Goal: Task Accomplishment & Management: Manage account settings

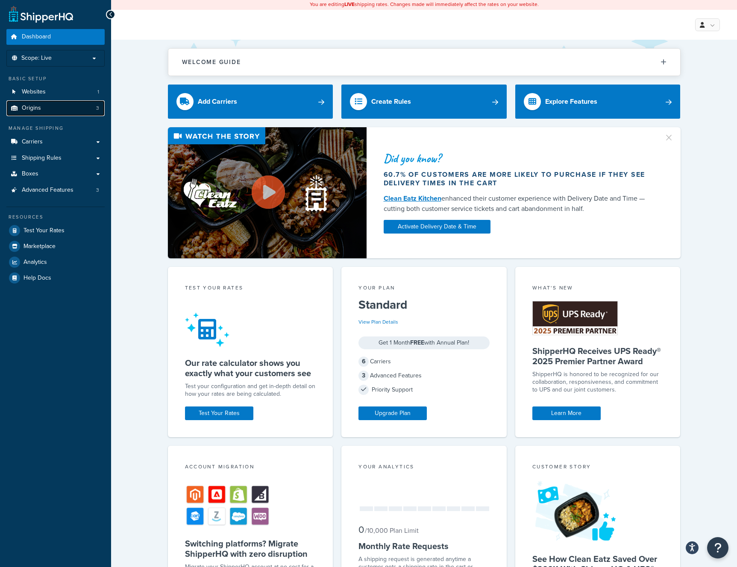
click at [40, 108] on span "Origins" at bounding box center [31, 108] width 19 height 7
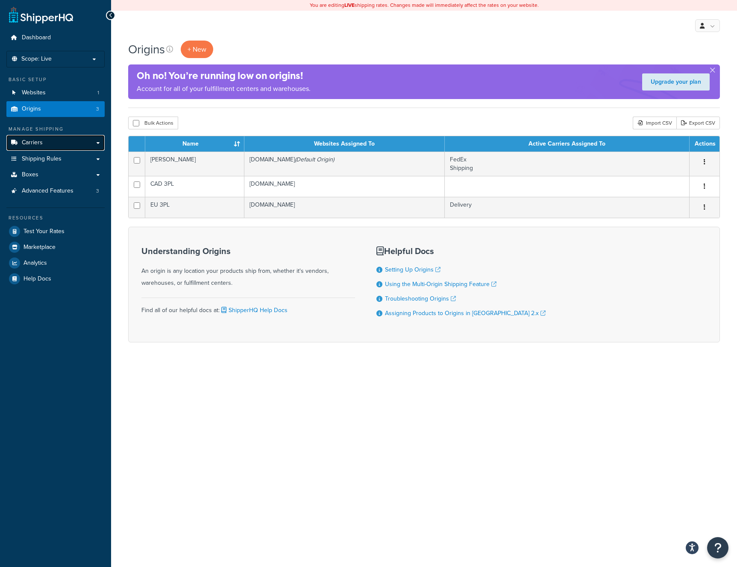
click at [39, 142] on span "Carriers" at bounding box center [32, 142] width 21 height 7
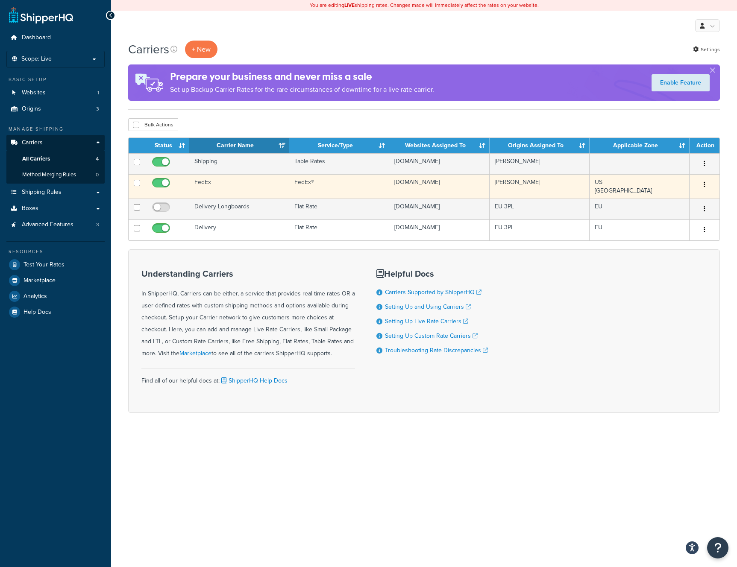
click at [653, 186] on td "US [GEOGRAPHIC_DATA]" at bounding box center [639, 186] width 100 height 24
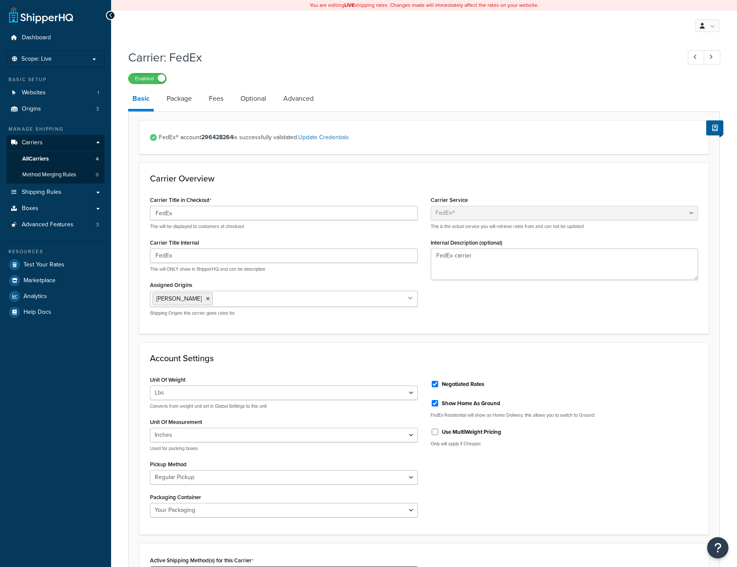
select select "fedEx"
select select "REGULAR_PICKUP"
select select "YOUR_PACKAGING"
